Goal: Information Seeking & Learning: Learn about a topic

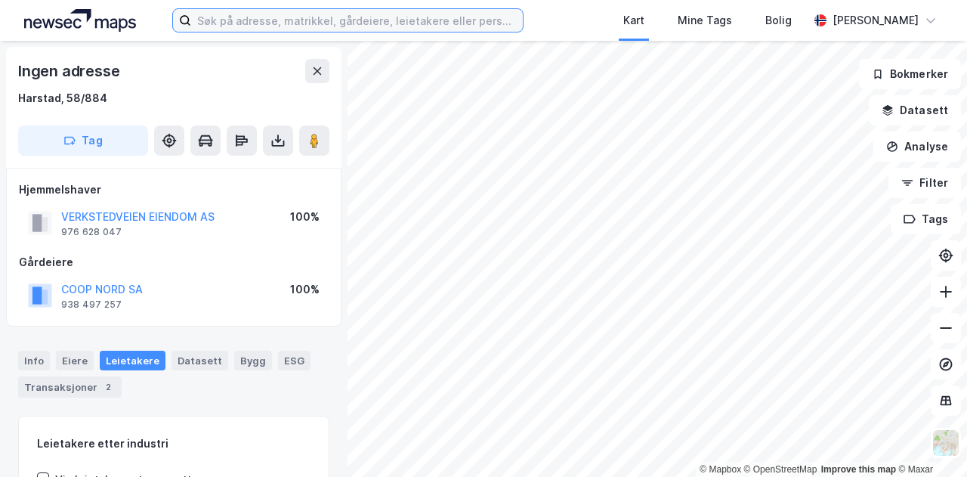
click at [258, 21] on input at bounding box center [357, 20] width 332 height 23
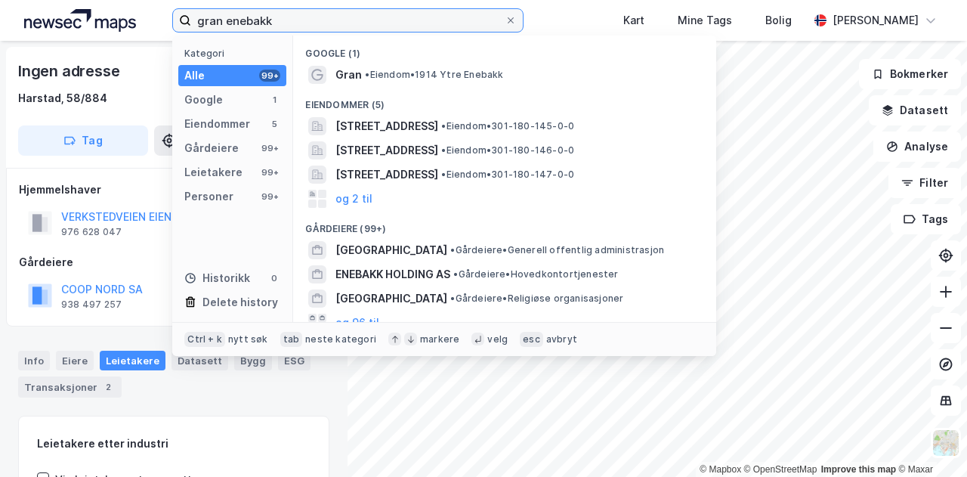
click at [195, 16] on input "gran enebakk" at bounding box center [348, 20] width 314 height 23
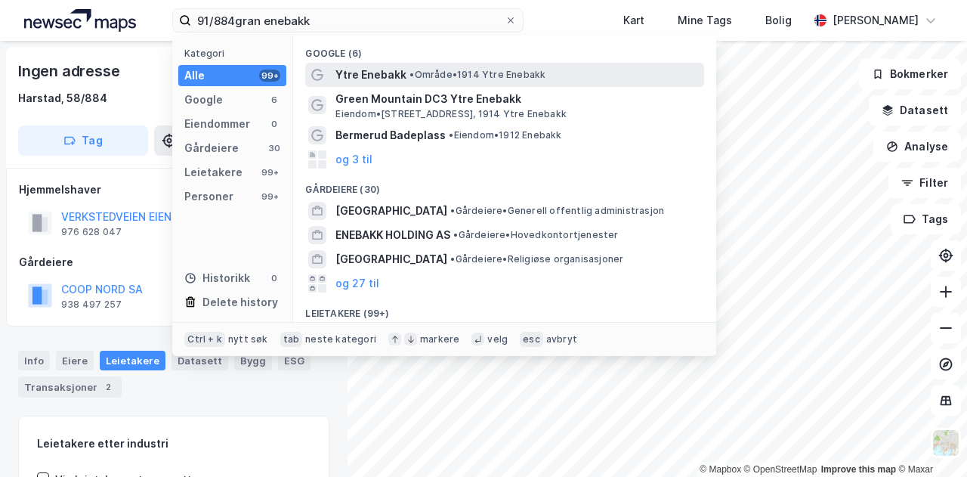
click at [368, 73] on span "Ytre Enebakk" at bounding box center [371, 75] width 71 height 18
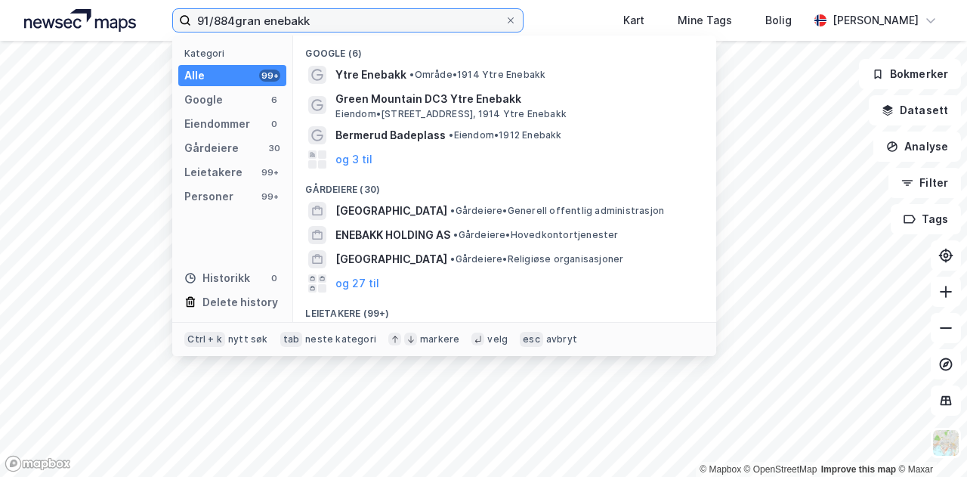
click at [238, 23] on input "91/884gran enebakk" at bounding box center [348, 20] width 314 height 23
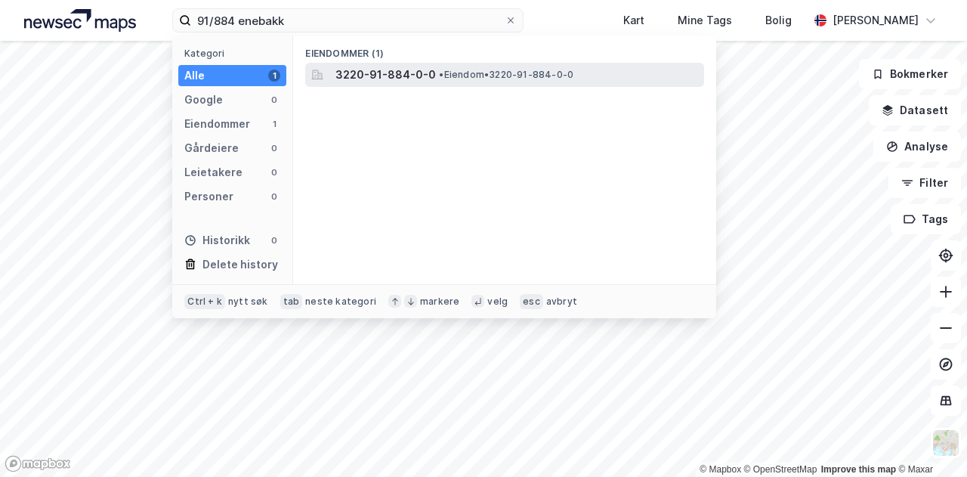
click at [384, 67] on span "3220-91-884-0-0" at bounding box center [386, 75] width 101 height 18
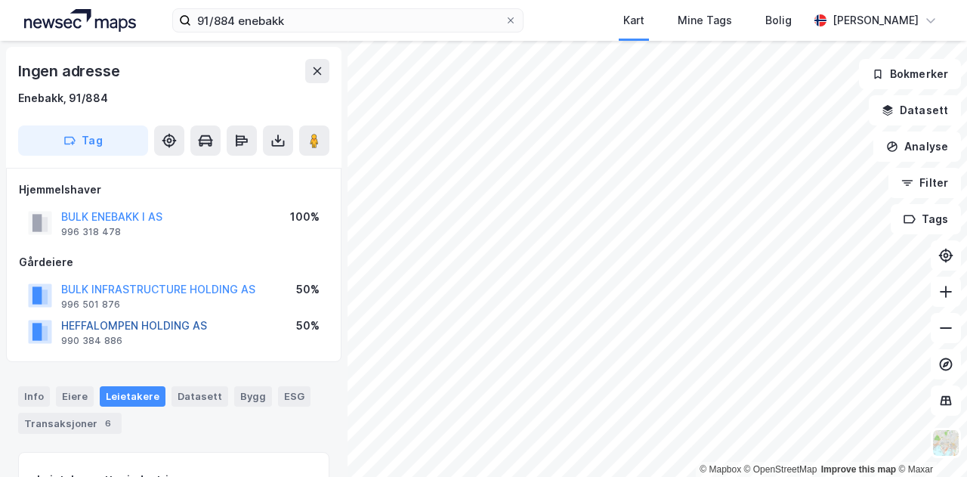
click at [0, 0] on button "HEFFALOMPEN HOLDING AS" at bounding box center [0, 0] width 0 height 0
click at [0, 0] on button "BULK ENEBAKK I AS" at bounding box center [0, 0] width 0 height 0
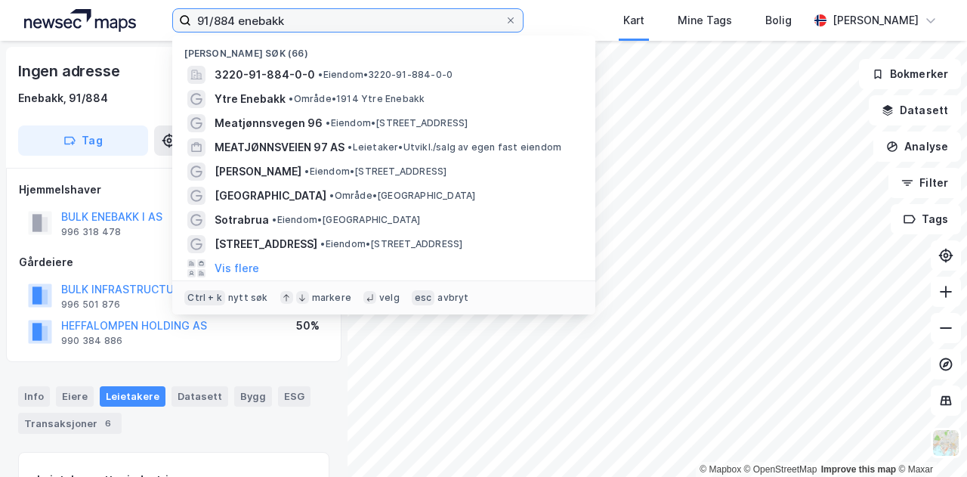
drag, startPoint x: 293, startPoint y: 17, endPoint x: 103, endPoint y: 37, distance: 191.5
click at [103, 37] on div "91/884 enebakk Nylige søk [PHONE_NUMBER] • Eiendom • 3220-91-884-0-0 Ytre Eneba…" at bounding box center [483, 20] width 967 height 41
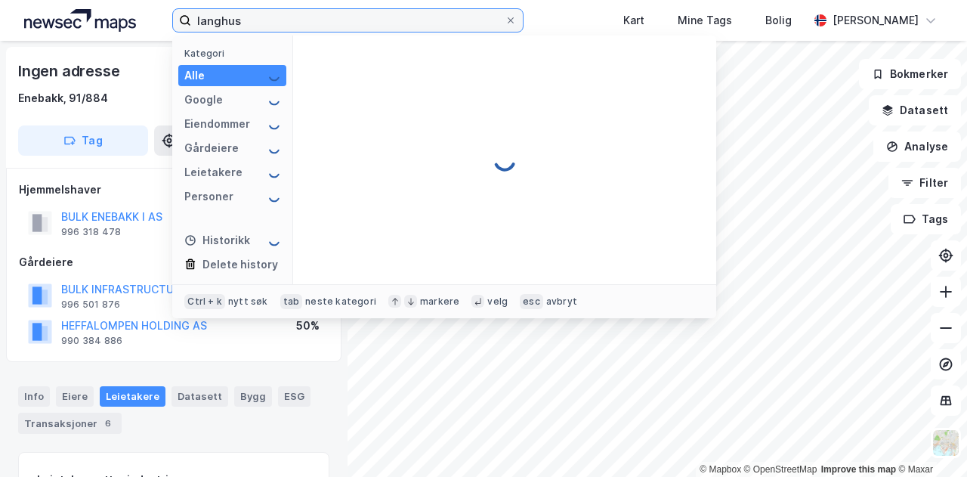
type input "langhus"
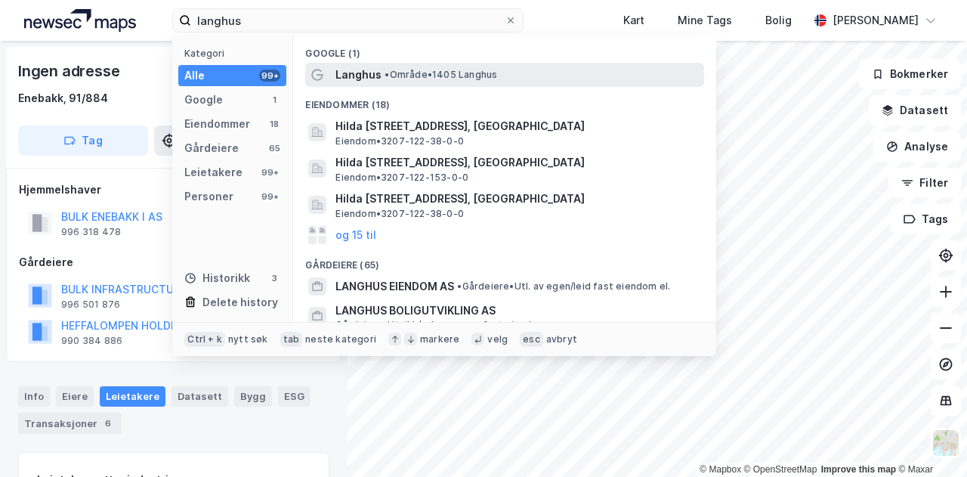
click at [348, 68] on span "Langhus" at bounding box center [359, 75] width 46 height 18
